Goal: Information Seeking & Learning: Learn about a topic

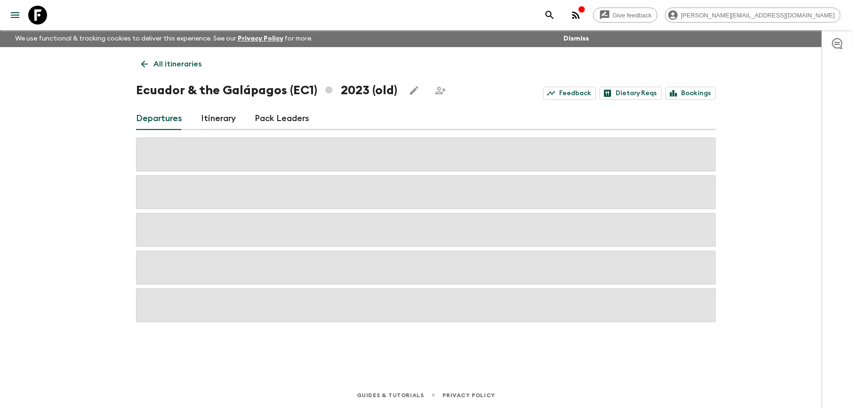
click at [178, 61] on p "All itineraries" at bounding box center [177, 63] width 48 height 11
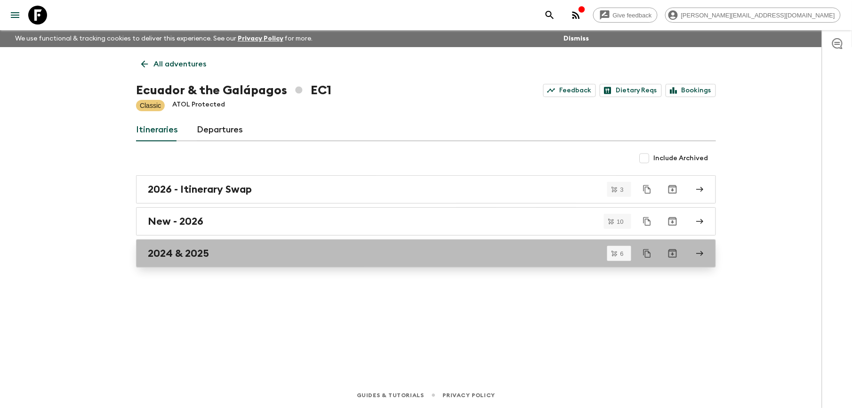
click at [198, 255] on h2 "2024 & 2025" at bounding box center [178, 253] width 61 height 12
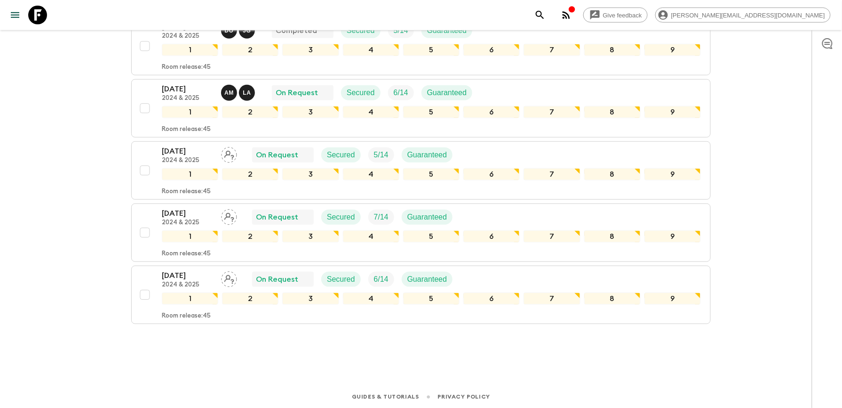
scroll to position [251, 0]
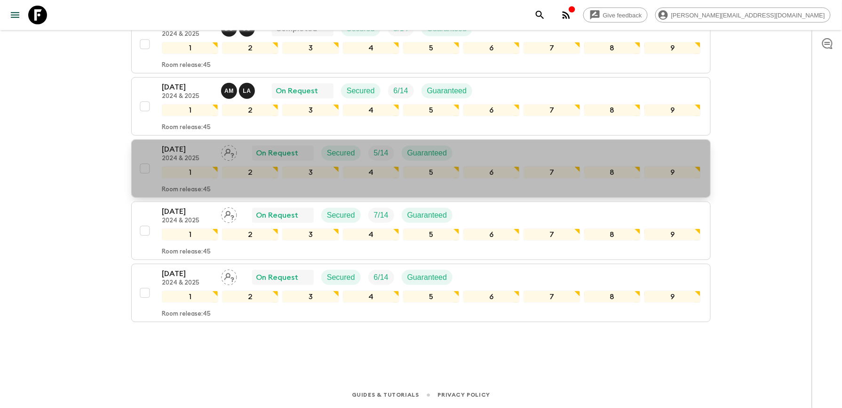
click at [172, 145] on p "[DATE]" at bounding box center [188, 149] width 52 height 11
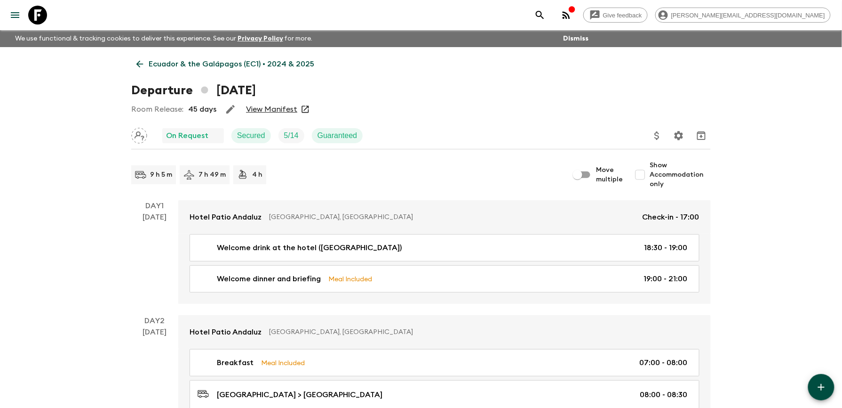
drag, startPoint x: 277, startPoint y: 114, endPoint x: 262, endPoint y: 108, distance: 15.6
click at [262, 108] on link "View Manifest" at bounding box center [271, 108] width 51 height 9
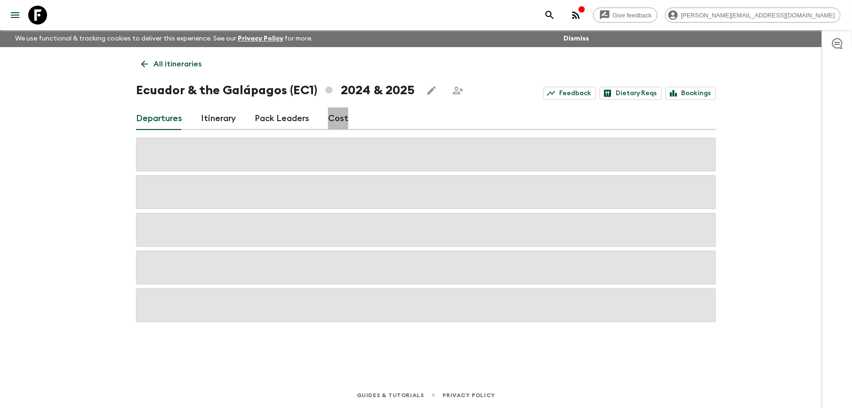
click at [337, 120] on link "Cost" at bounding box center [338, 118] width 20 height 23
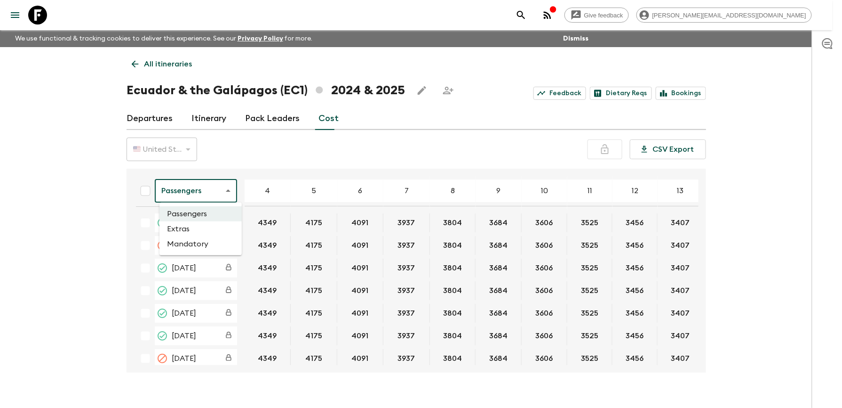
click at [232, 191] on body "Give feedback [PERSON_NAME][EMAIL_ADDRESS][DOMAIN_NAME] We use functional & tra…" at bounding box center [421, 212] width 842 height 424
drag, startPoint x: 782, startPoint y: 270, endPoint x: 772, endPoint y: 270, distance: 9.4
click at [780, 270] on div at bounding box center [426, 204] width 852 height 408
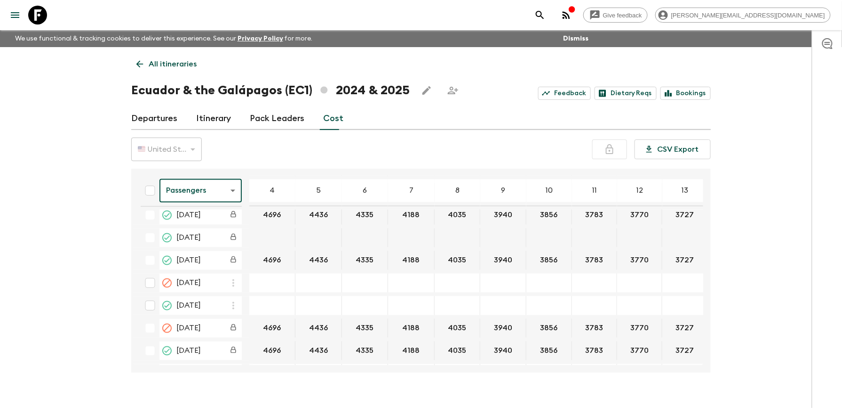
scroll to position [1945, 0]
